Goal: Information Seeking & Learning: Learn about a topic

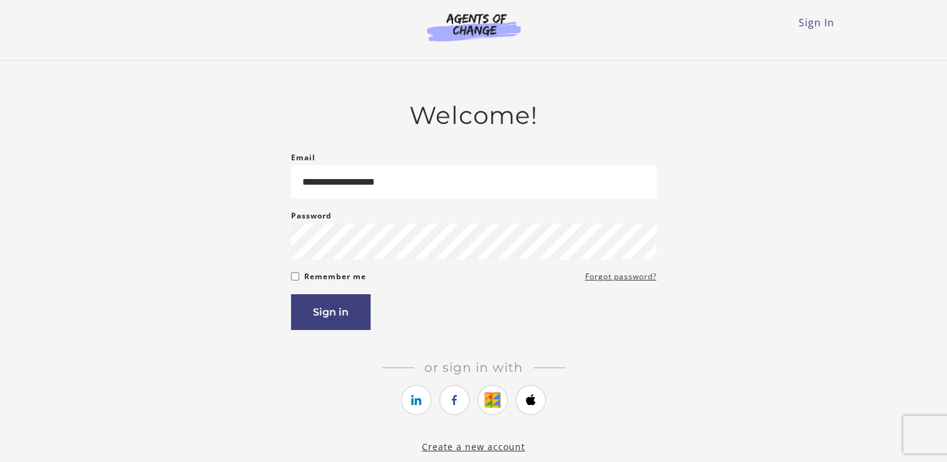
type input "**********"
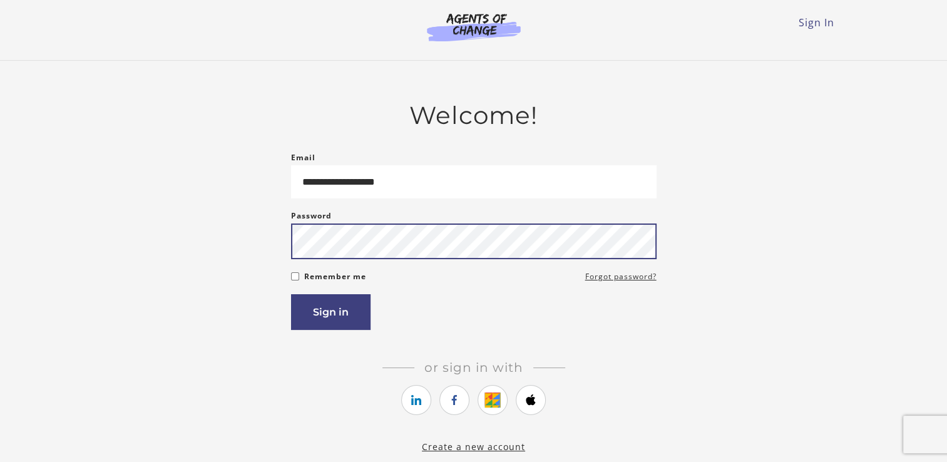
click at [291, 294] on button "Sign in" at bounding box center [331, 312] width 80 height 36
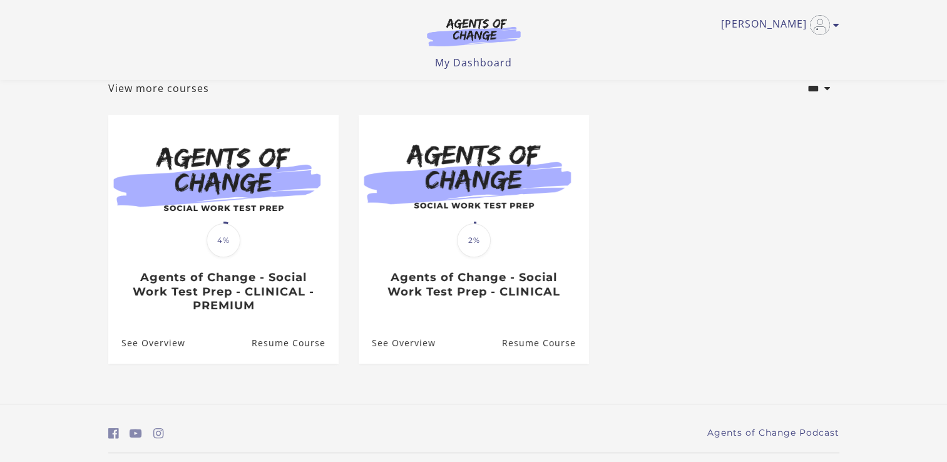
scroll to position [50, 0]
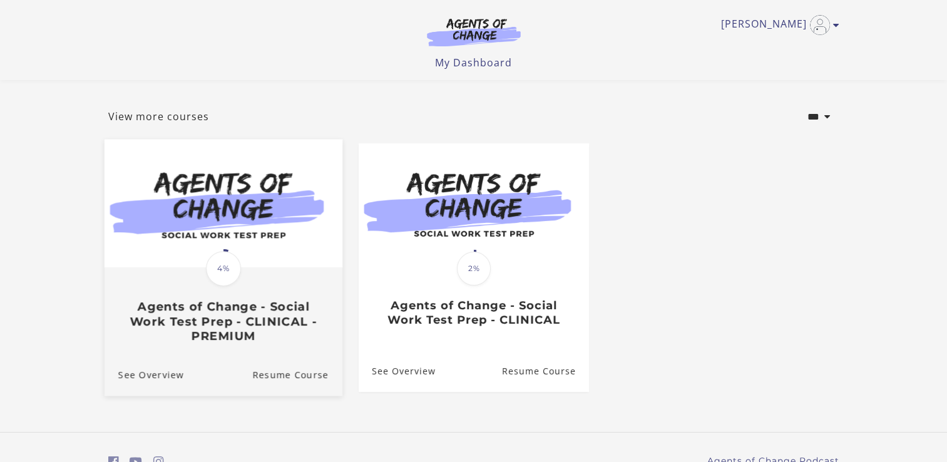
click at [239, 329] on h3 "Agents of Change - Social Work Test Prep - CLINICAL - PREMIUM" at bounding box center [223, 322] width 210 height 44
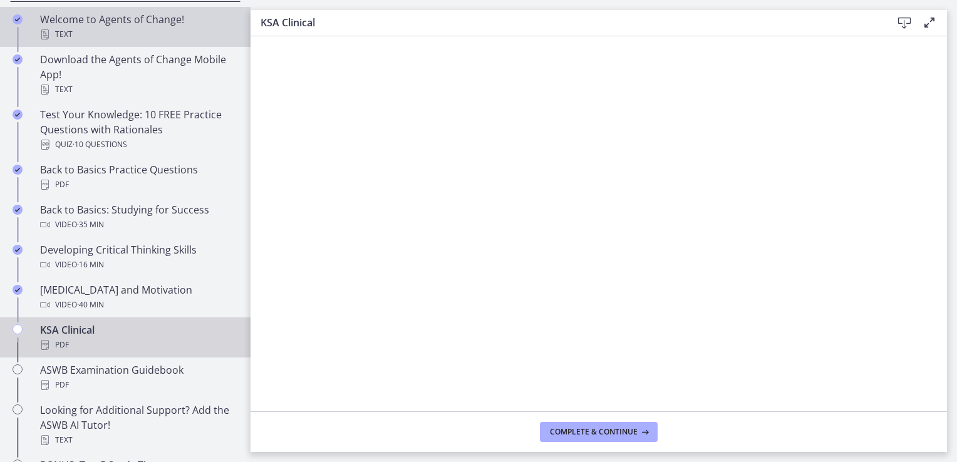
scroll to position [313, 0]
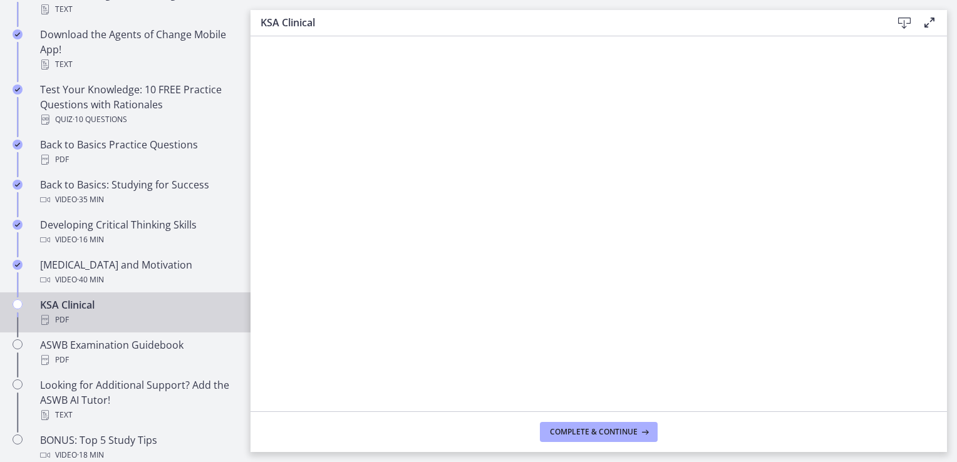
click at [46, 315] on icon "Chapters" at bounding box center [45, 320] width 10 height 10
click at [609, 429] on span "Complete & continue" at bounding box center [594, 432] width 88 height 10
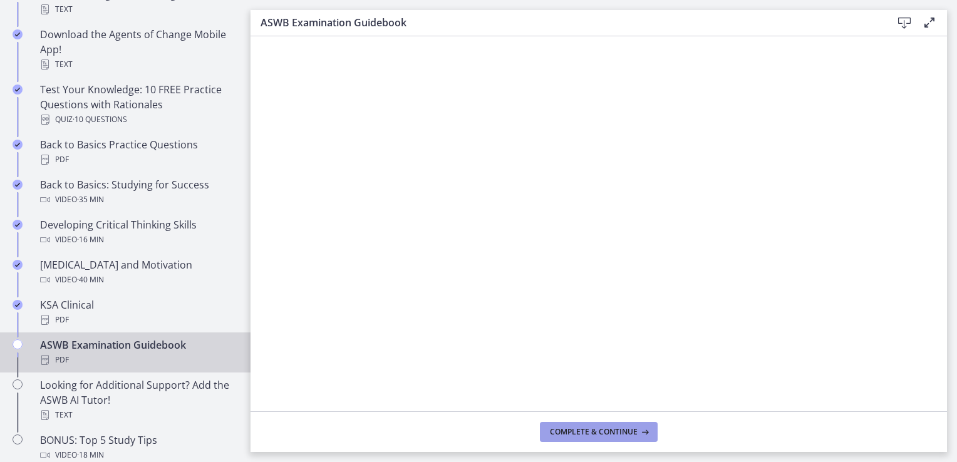
click at [599, 430] on span "Complete & continue" at bounding box center [594, 432] width 88 height 10
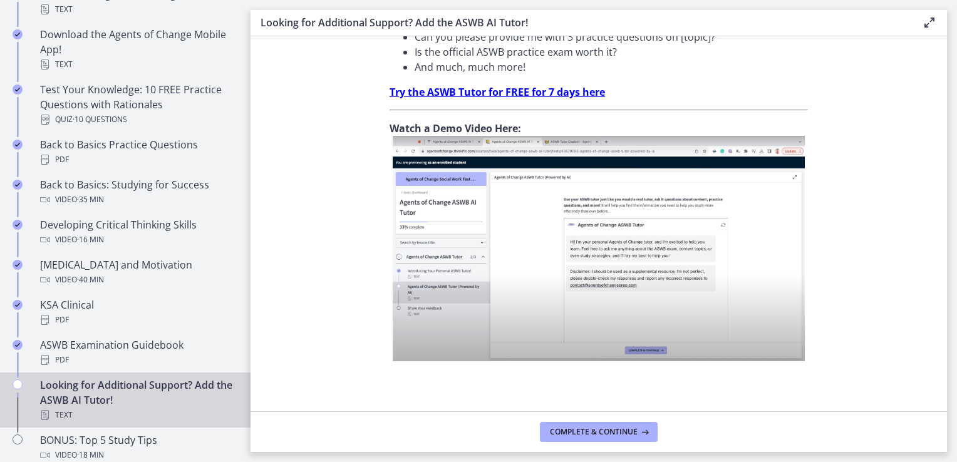
scroll to position [470, 0]
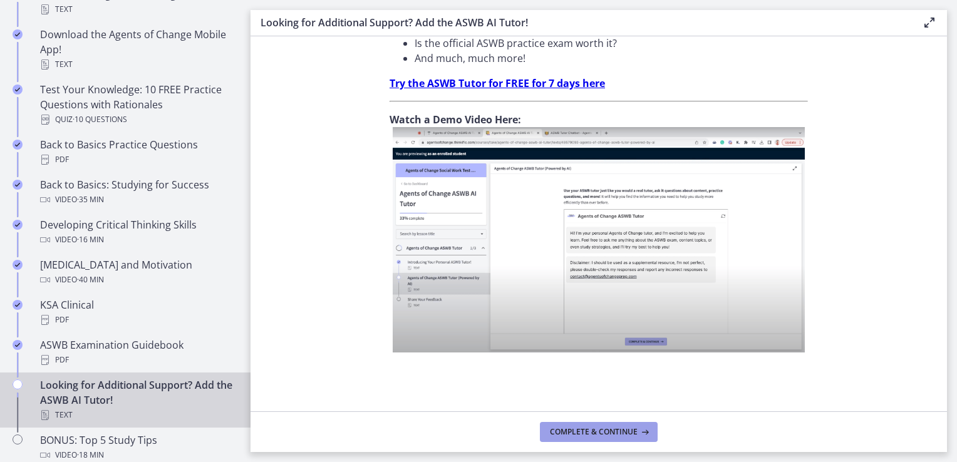
click at [571, 429] on span "Complete & continue" at bounding box center [594, 432] width 88 height 10
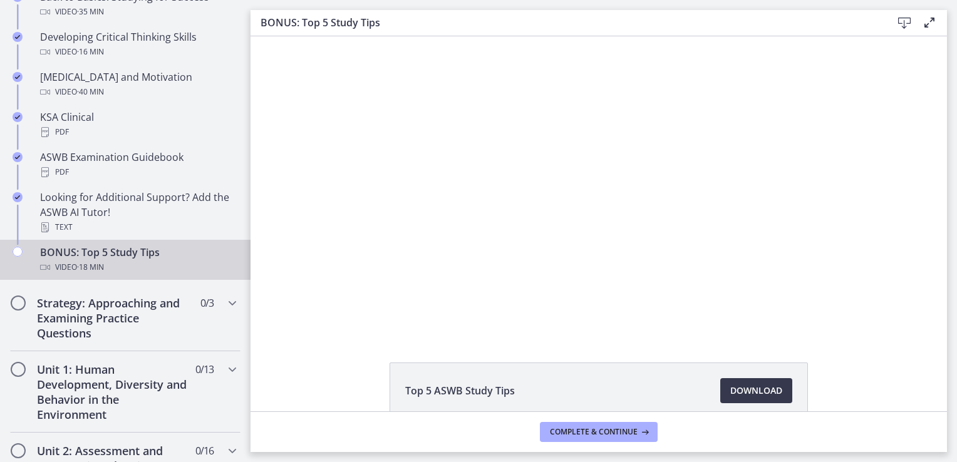
drag, startPoint x: 631, startPoint y: 404, endPoint x: 694, endPoint y: 378, distance: 67.9
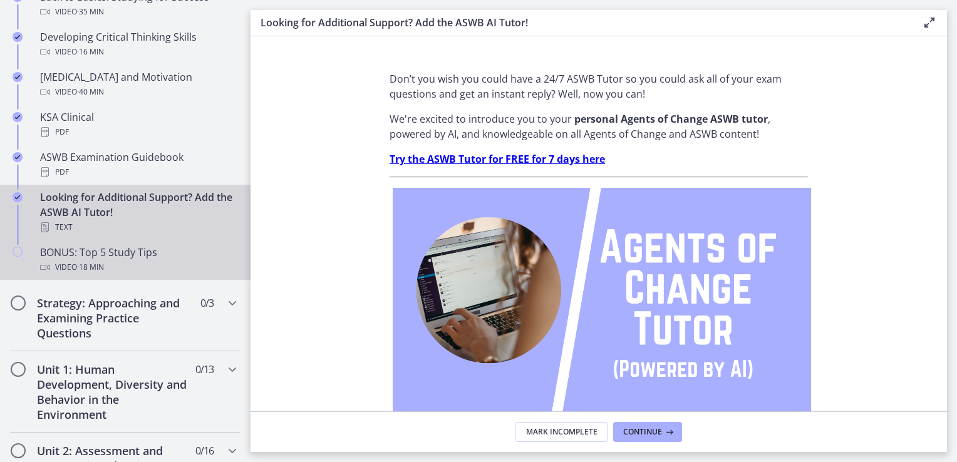
click at [95, 267] on span "· 18 min" at bounding box center [90, 267] width 27 height 15
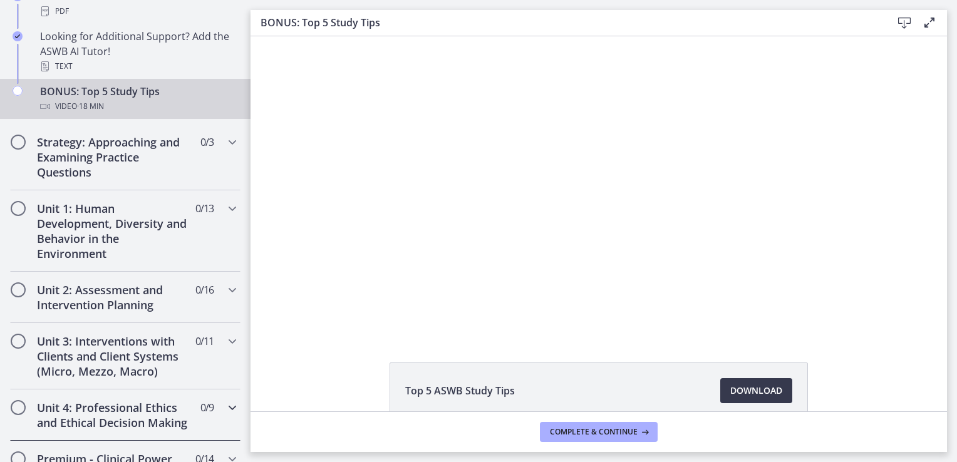
scroll to position [563, 0]
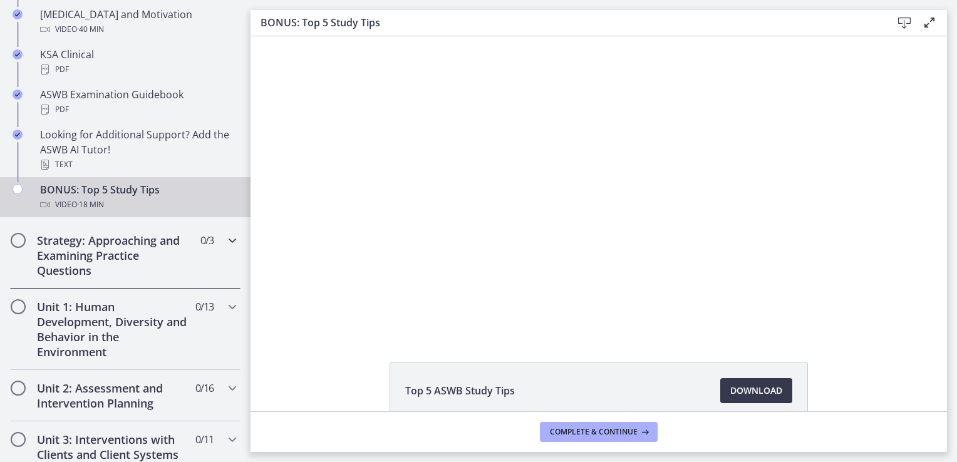
click at [106, 260] on h2 "Strategy: Approaching and Examining Practice Questions" at bounding box center [113, 255] width 153 height 45
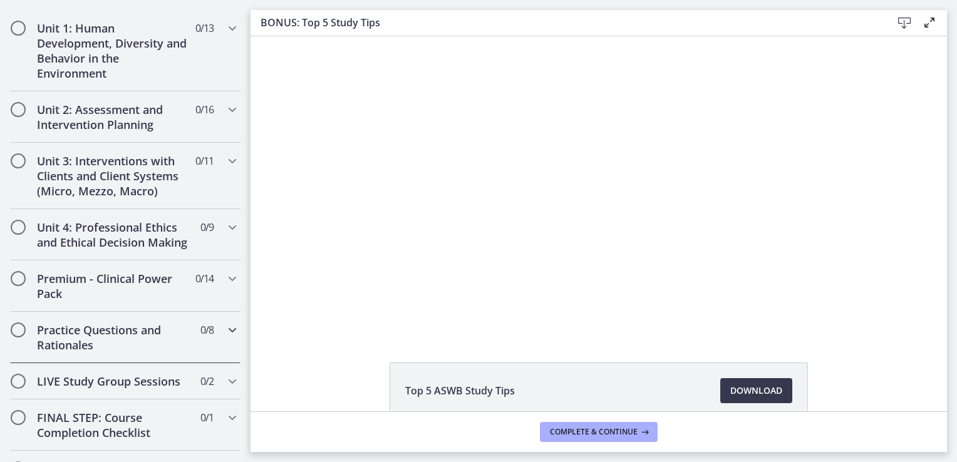
scroll to position [311, 0]
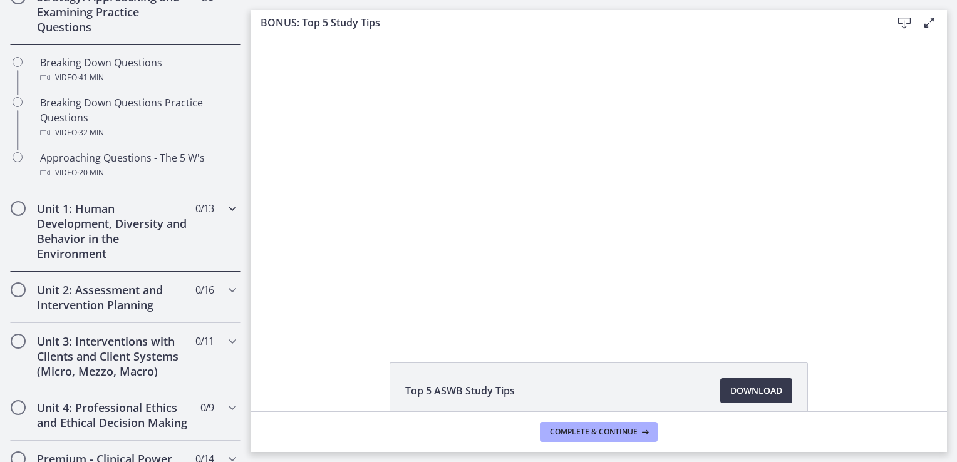
click at [65, 214] on h2 "Unit 1: Human Development, Diversity and Behavior in the Environment" at bounding box center [113, 231] width 153 height 60
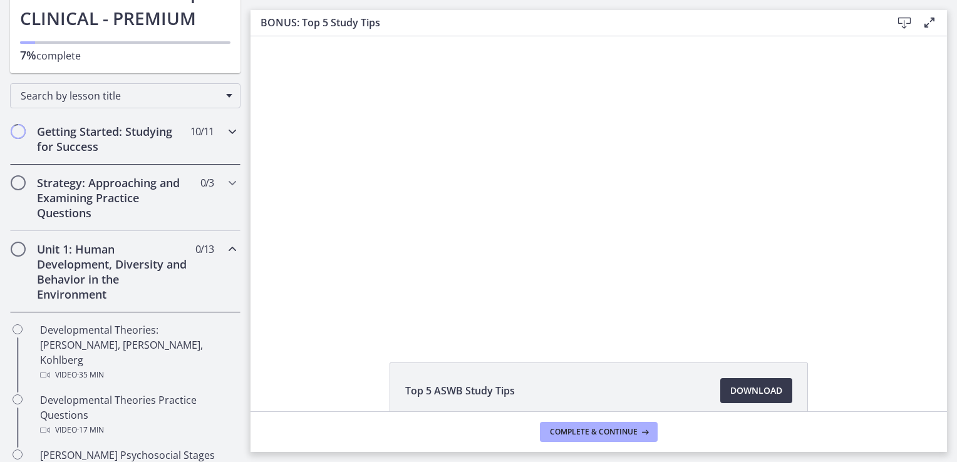
scroll to position [0, 0]
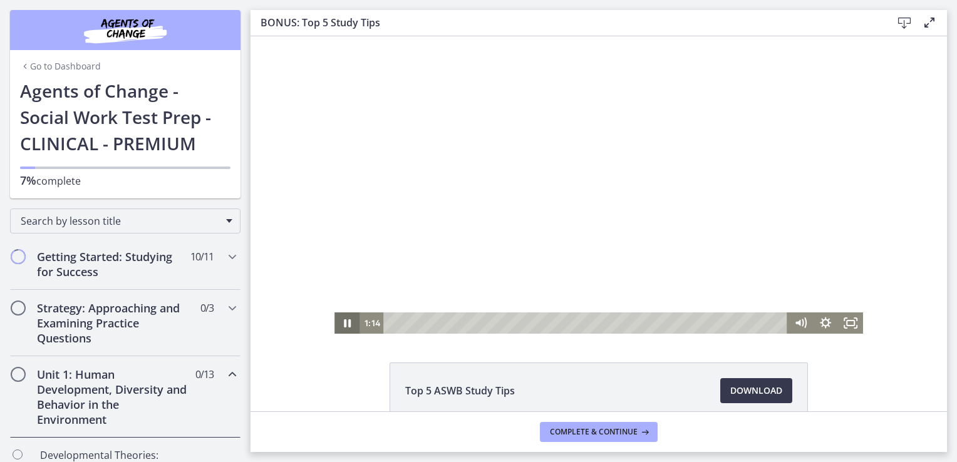
click at [342, 326] on icon "Pause" at bounding box center [346, 322] width 25 height 21
